Goal: Find specific page/section: Find specific page/section

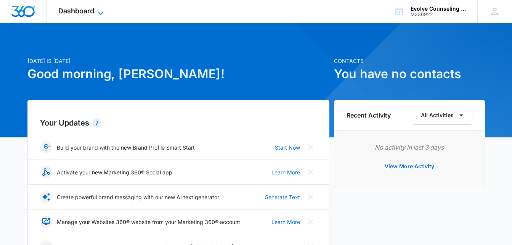
click at [99, 13] on icon at bounding box center [100, 13] width 5 height 3
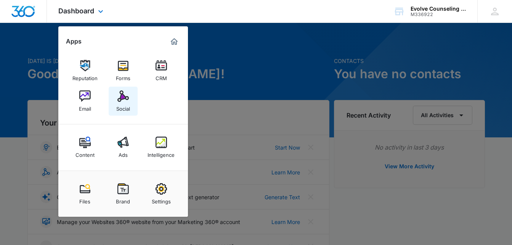
click at [122, 99] on img at bounding box center [122, 95] width 11 height 11
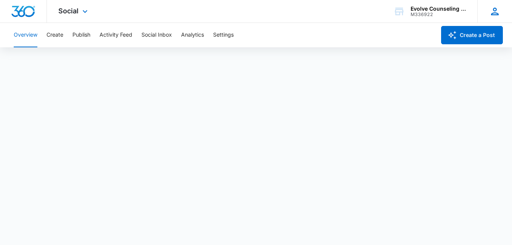
scroll to position [2, 0]
